Goal: Task Accomplishment & Management: Use online tool/utility

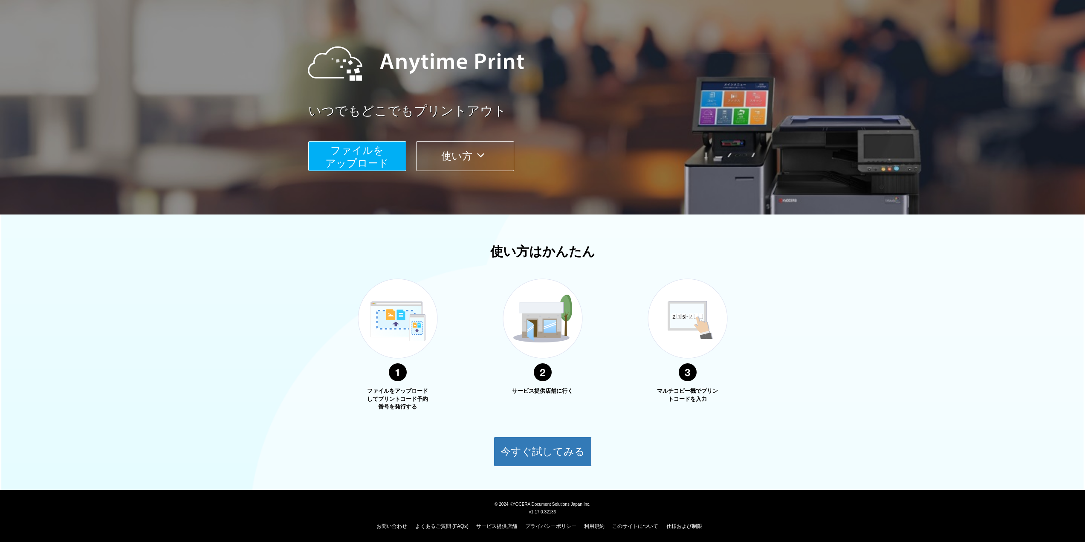
scroll to position [64, 0]
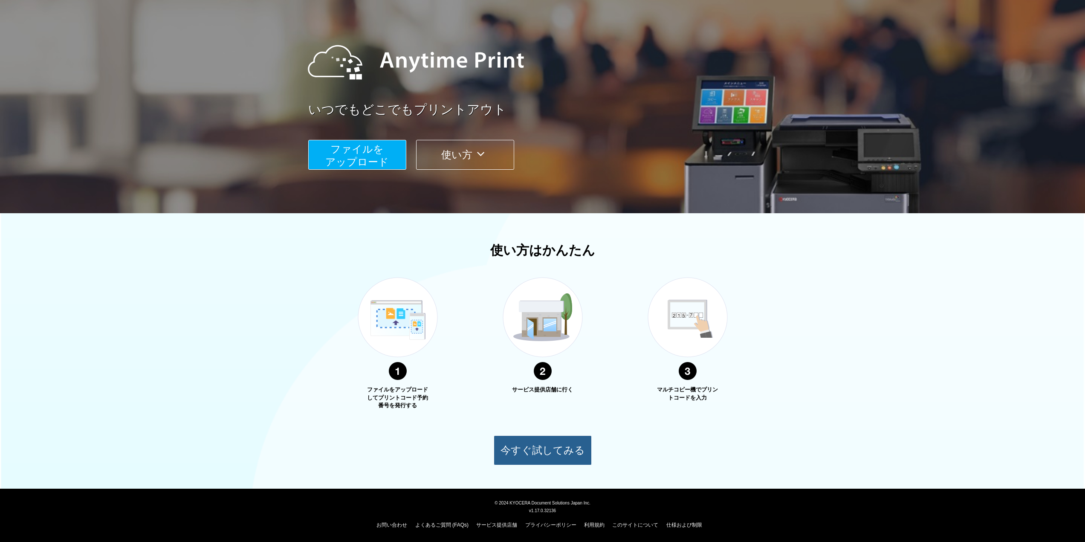
click at [561, 441] on button "今すぐ試してみる" at bounding box center [543, 450] width 98 height 30
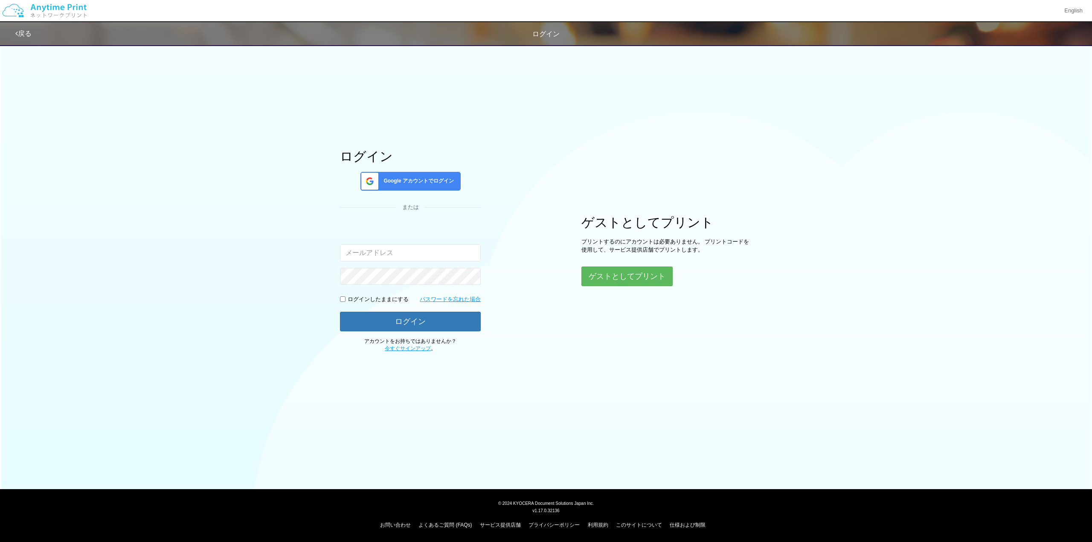
click at [437, 259] on input "email" at bounding box center [410, 252] width 141 height 17
click at [622, 279] on button "ゲストとしてプリント" at bounding box center [626, 276] width 90 height 19
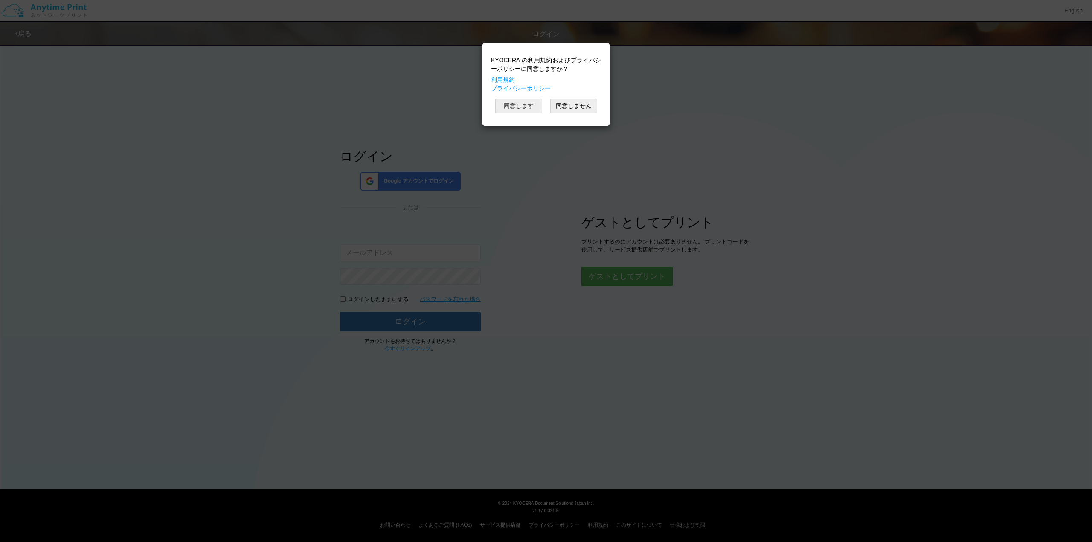
click at [530, 105] on button "同意します" at bounding box center [518, 105] width 47 height 14
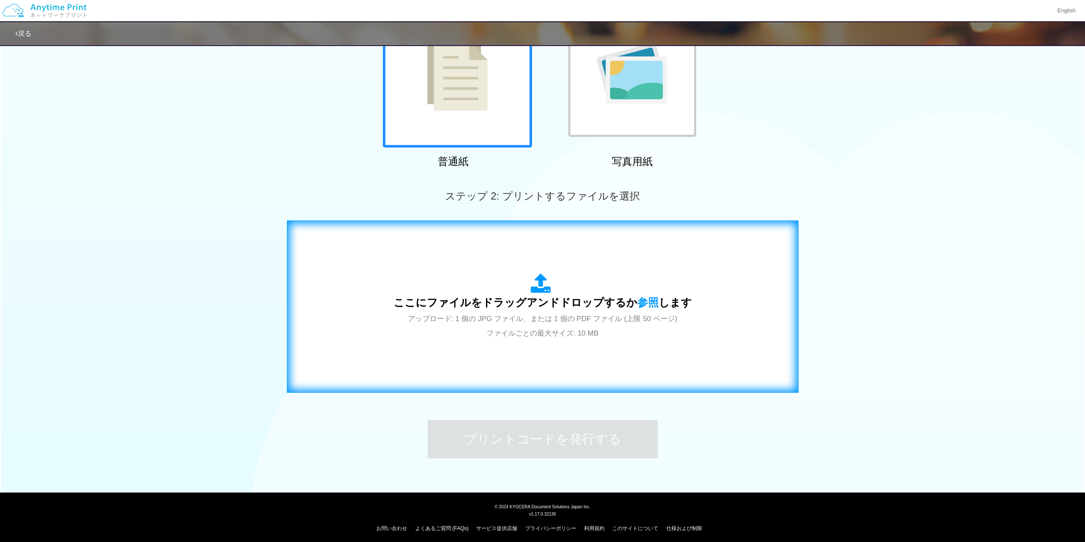
scroll to position [107, 0]
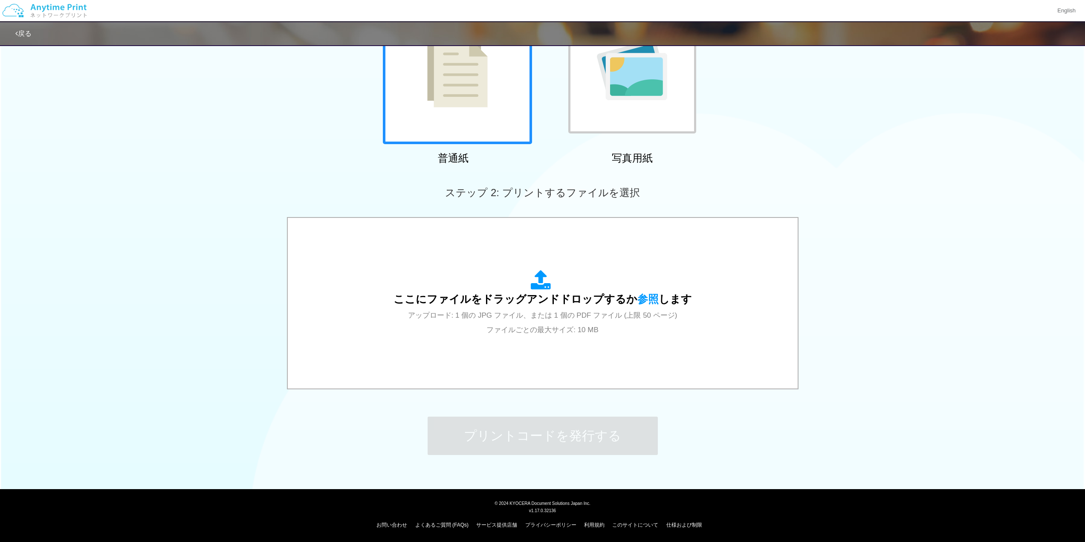
drag, startPoint x: 932, startPoint y: 144, endPoint x: 927, endPoint y: 119, distance: 26.2
click at [932, 144] on div "普通紙 写真用紙" at bounding box center [542, 81] width 1085 height 173
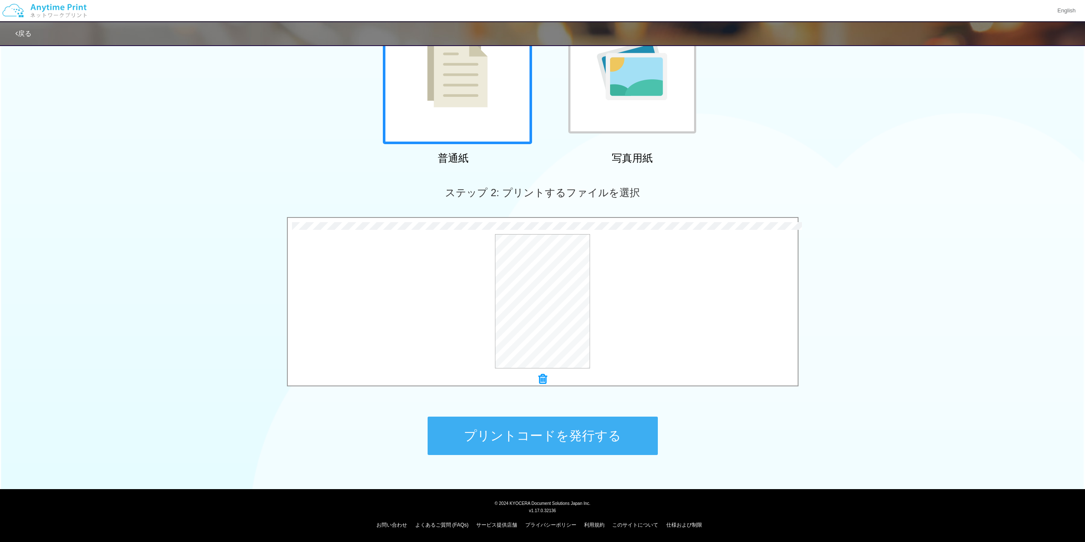
click at [523, 445] on button "プリントコードを発行する" at bounding box center [543, 436] width 230 height 38
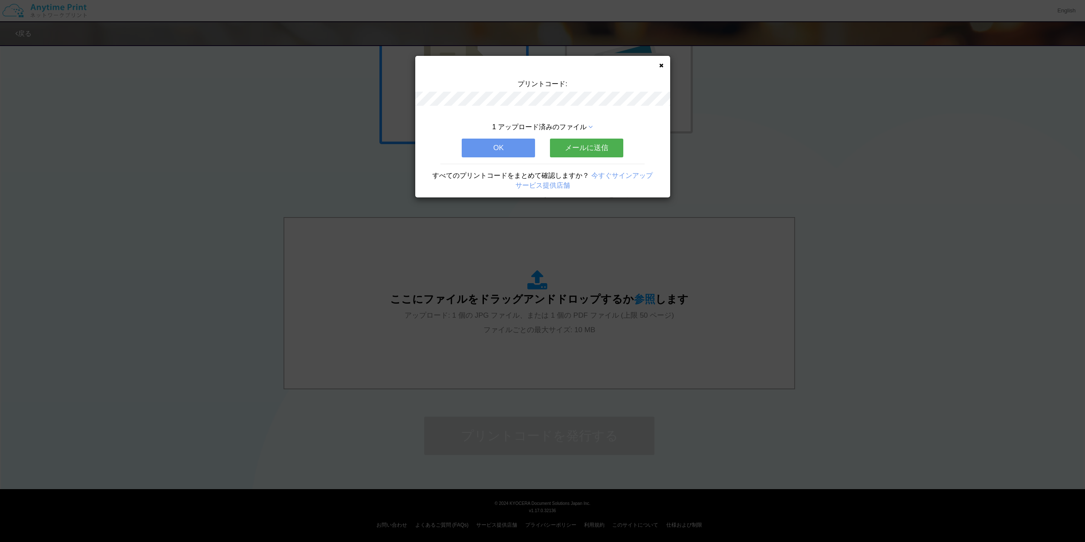
scroll to position [0, 0]
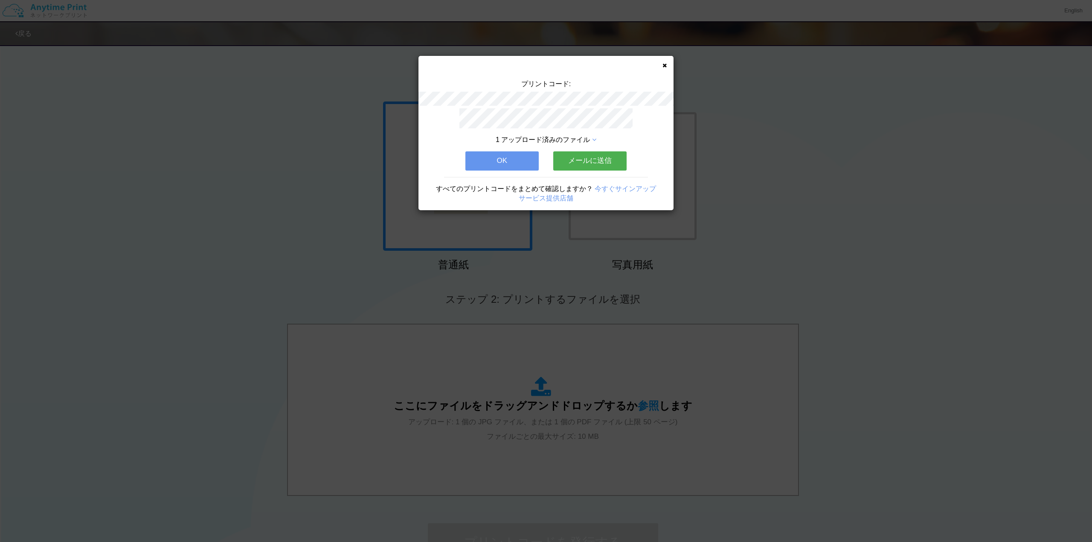
click at [518, 152] on button "OK" at bounding box center [501, 160] width 73 height 19
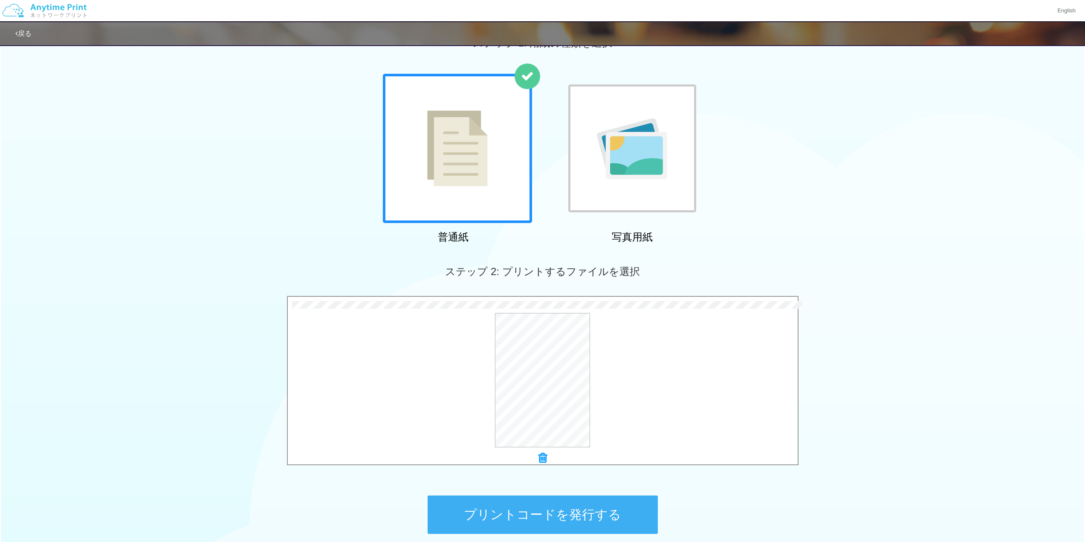
scroll to position [43, 0]
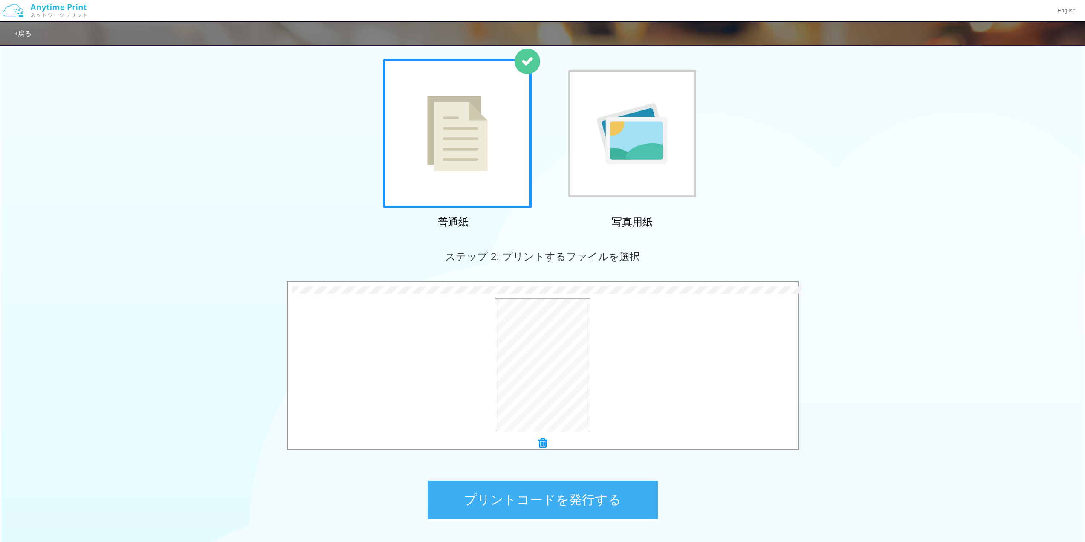
click at [605, 500] on button "プリントコードを発行する" at bounding box center [543, 500] width 230 height 38
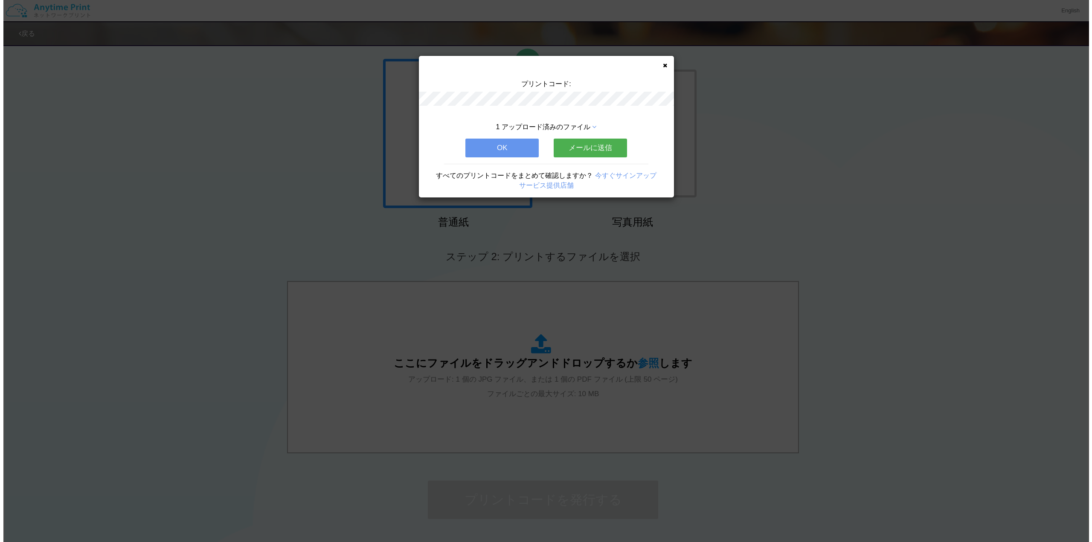
scroll to position [0, 0]
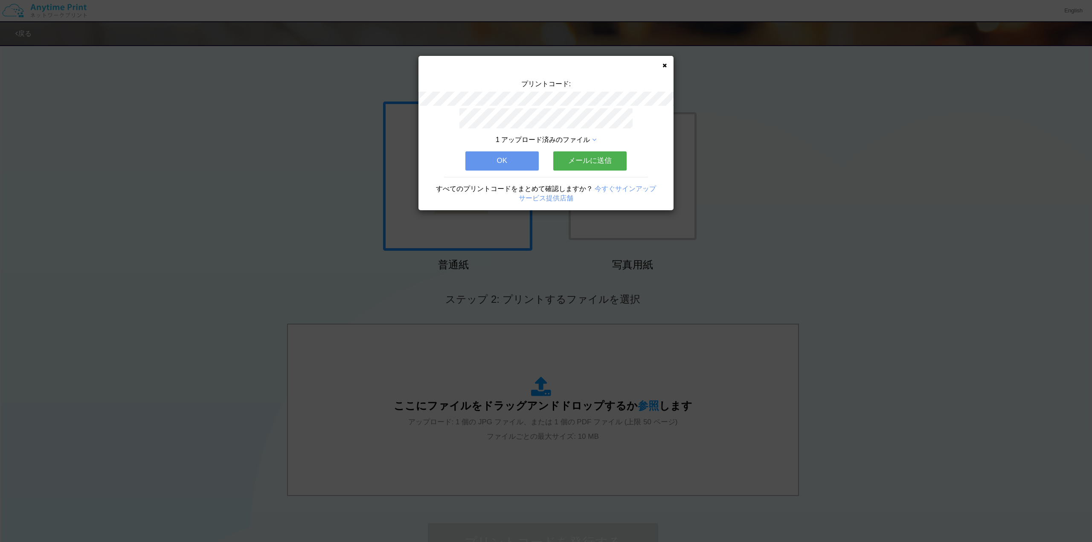
click at [521, 152] on button "OK" at bounding box center [501, 160] width 73 height 19
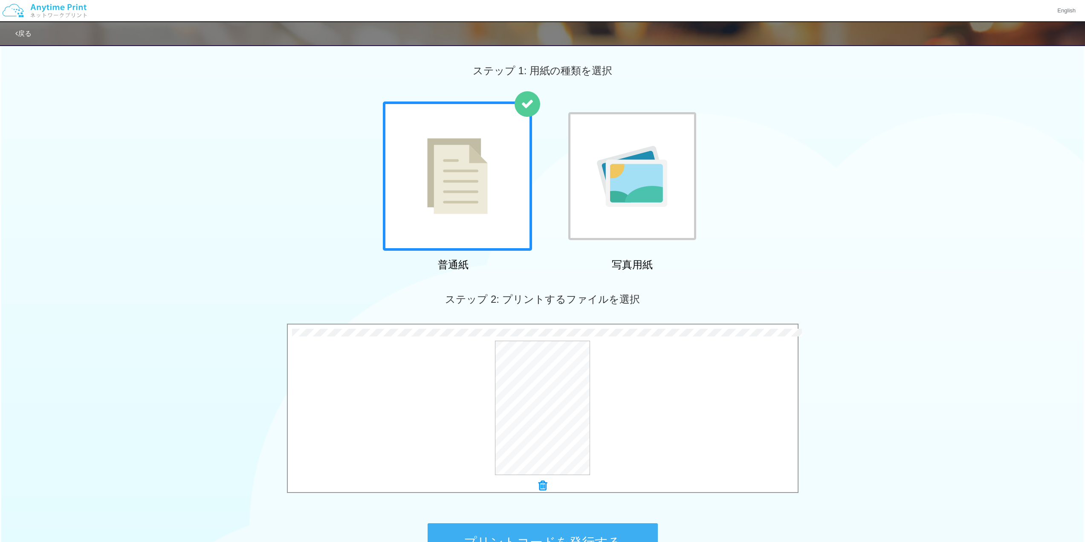
click at [625, 525] on button "プリントコードを発行する" at bounding box center [543, 542] width 230 height 38
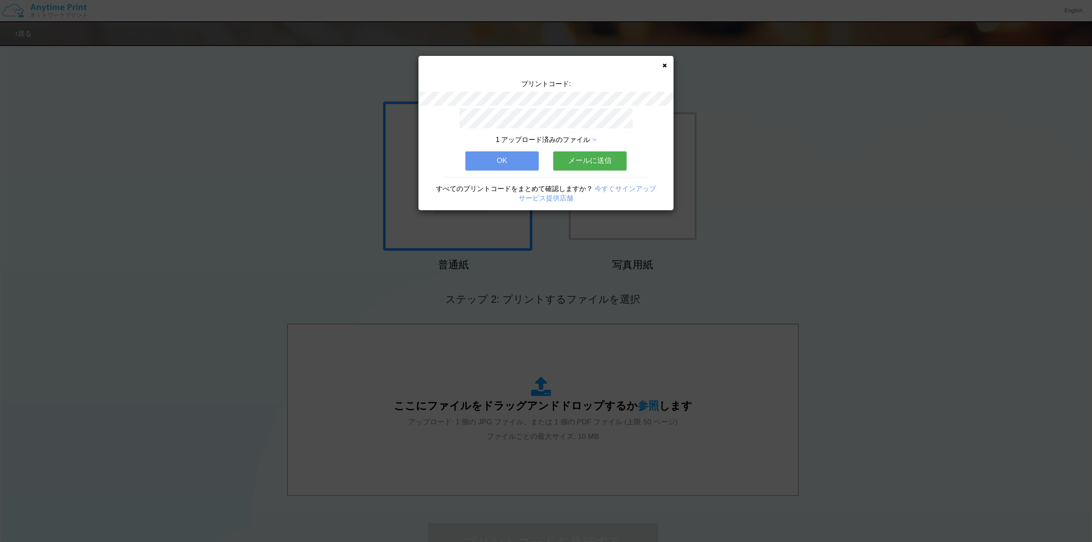
drag, startPoint x: 497, startPoint y: 156, endPoint x: 518, endPoint y: 160, distance: 21.8
click at [497, 156] on button "OK" at bounding box center [501, 160] width 73 height 19
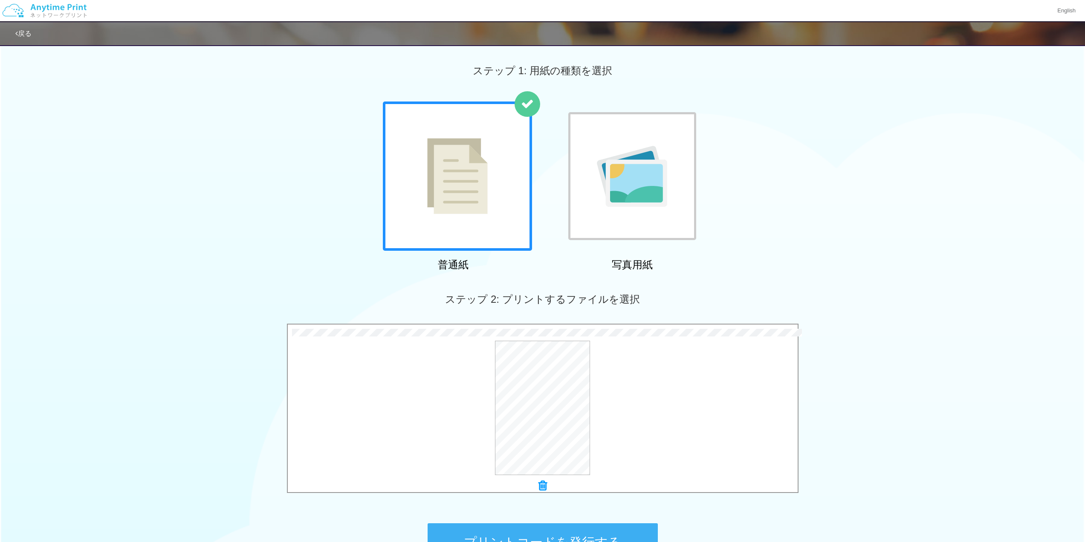
click at [584, 524] on button "プリントコードを発行する" at bounding box center [543, 542] width 230 height 38
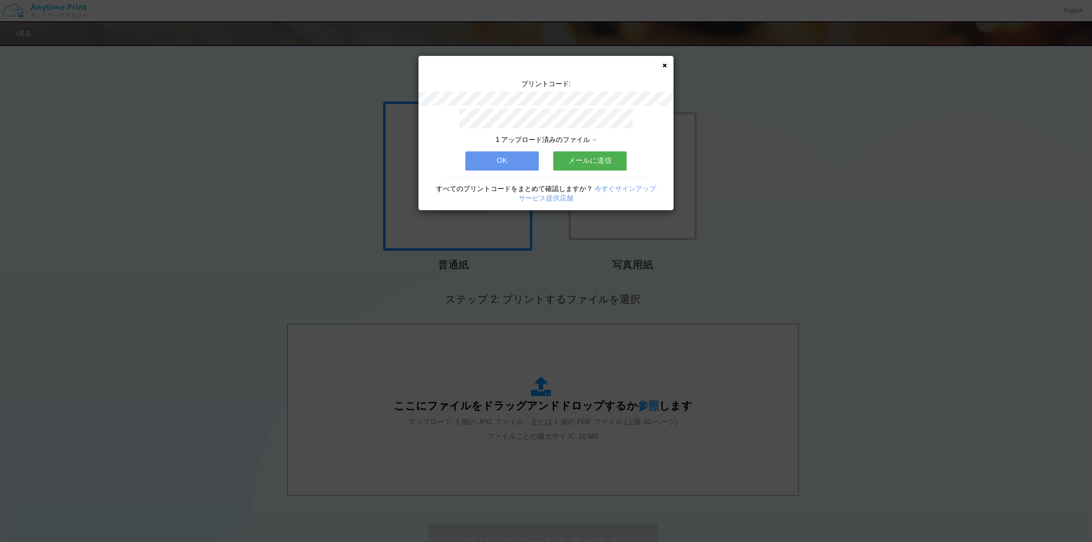
click at [520, 159] on button "OK" at bounding box center [501, 160] width 73 height 19
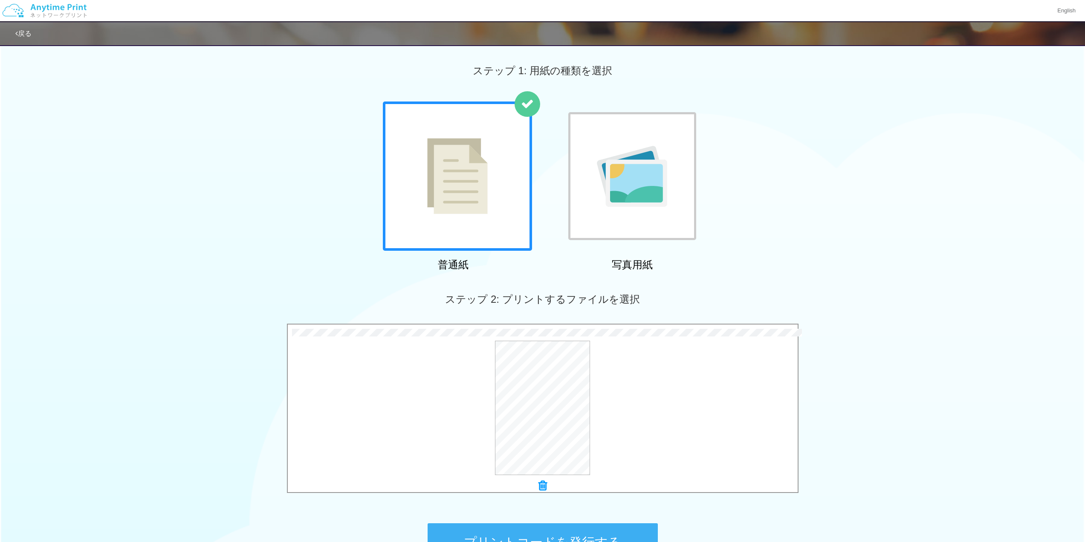
click at [623, 525] on button "プリントコードを発行する" at bounding box center [543, 542] width 230 height 38
